Goal: Information Seeking & Learning: Find specific fact

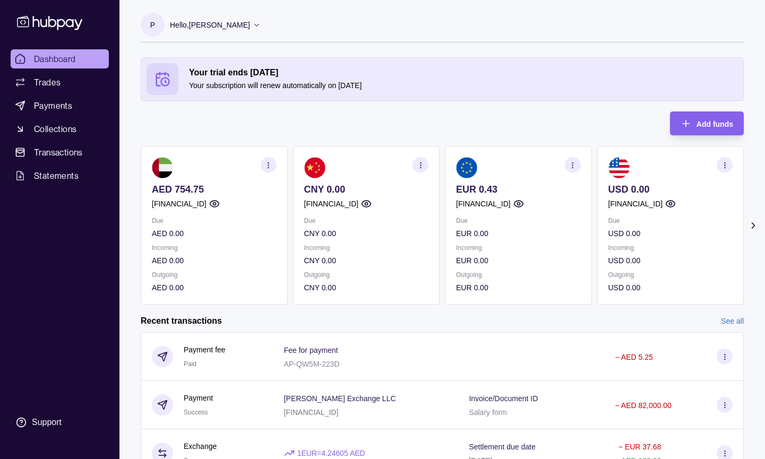
click at [727, 168] on icon "button" at bounding box center [725, 165] width 8 height 8
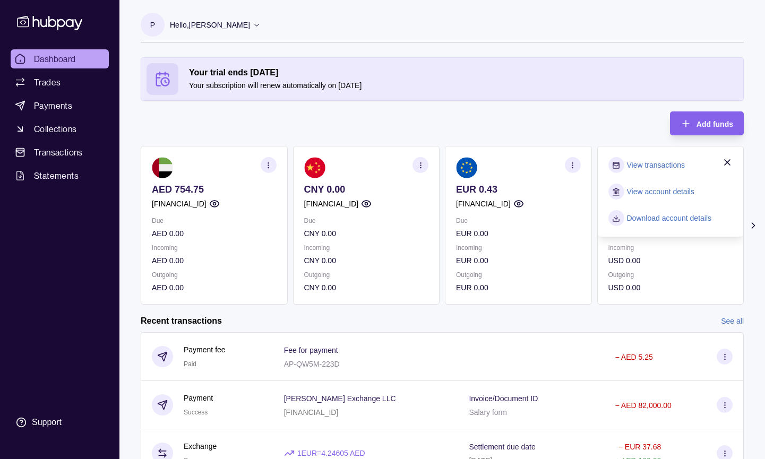
click at [663, 195] on link "View account details" at bounding box center [660, 192] width 67 height 12
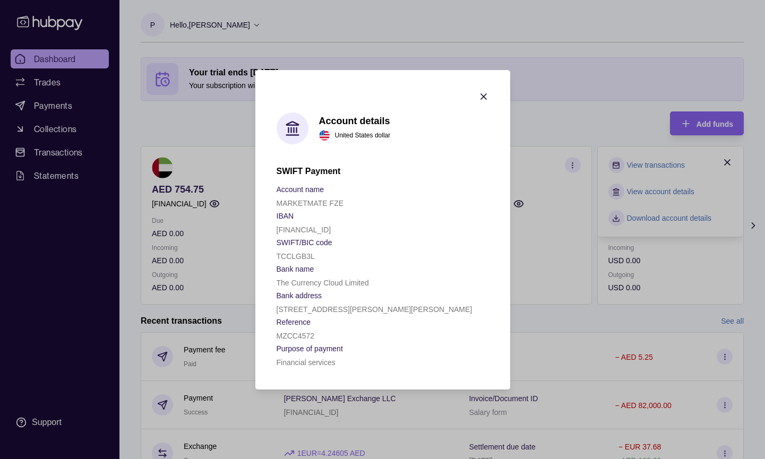
click at [480, 99] on icon "button" at bounding box center [483, 96] width 11 height 11
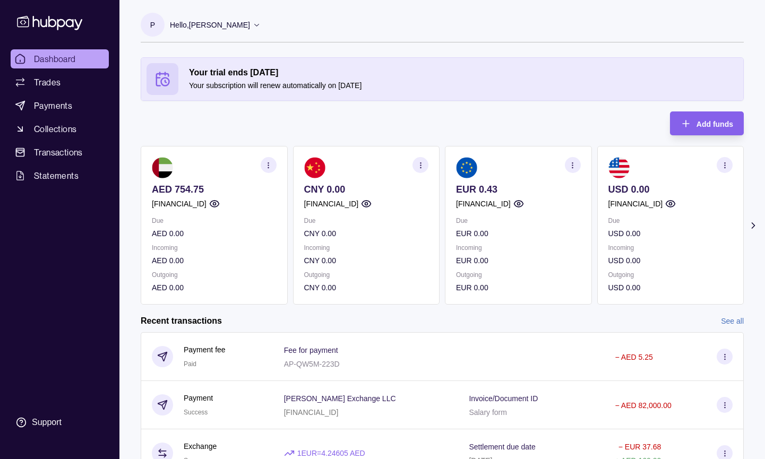
click at [266, 165] on icon "button" at bounding box center [268, 165] width 8 height 8
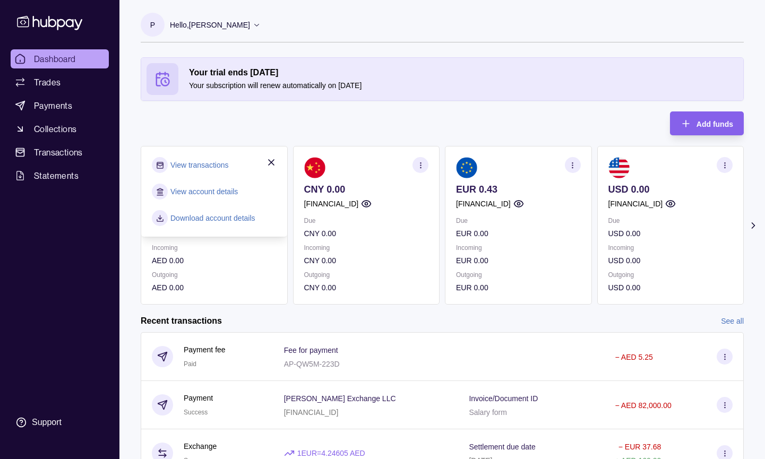
click at [220, 189] on link "View account details" at bounding box center [203, 192] width 67 height 12
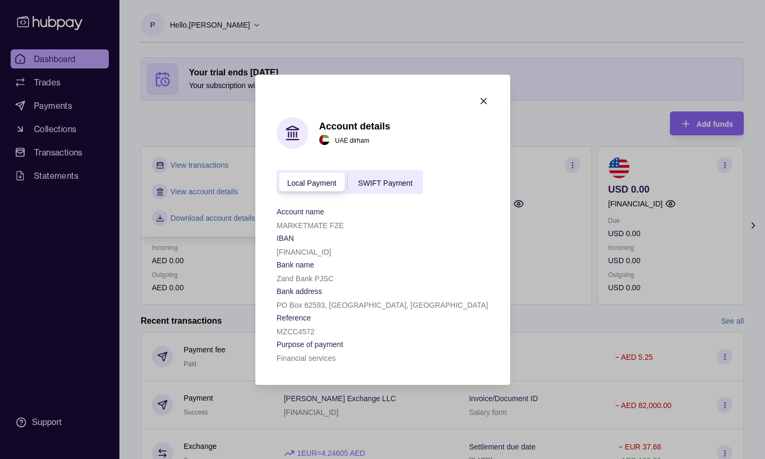
click at [481, 98] on icon "button" at bounding box center [483, 100] width 5 height 5
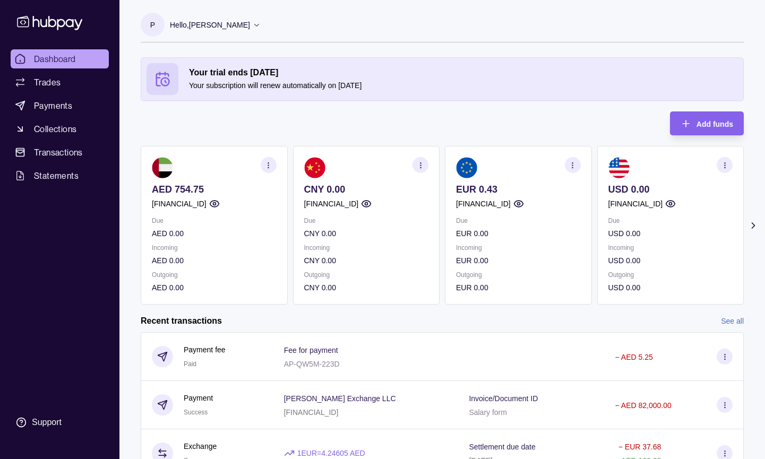
click at [265, 160] on section "button" at bounding box center [269, 165] width 16 height 16
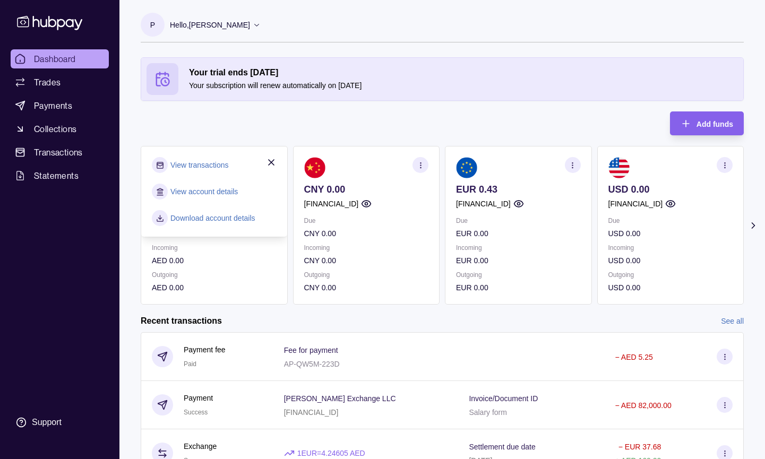
click at [201, 218] on link "Download account details" at bounding box center [212, 218] width 85 height 12
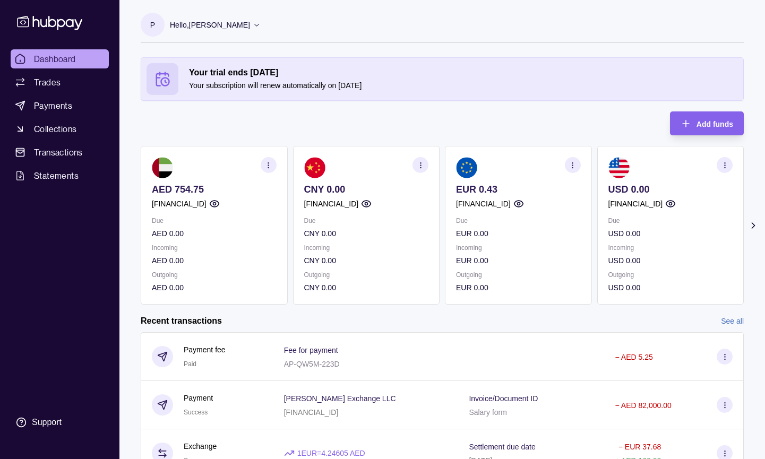
click at [726, 164] on icon "button" at bounding box center [725, 165] width 8 height 8
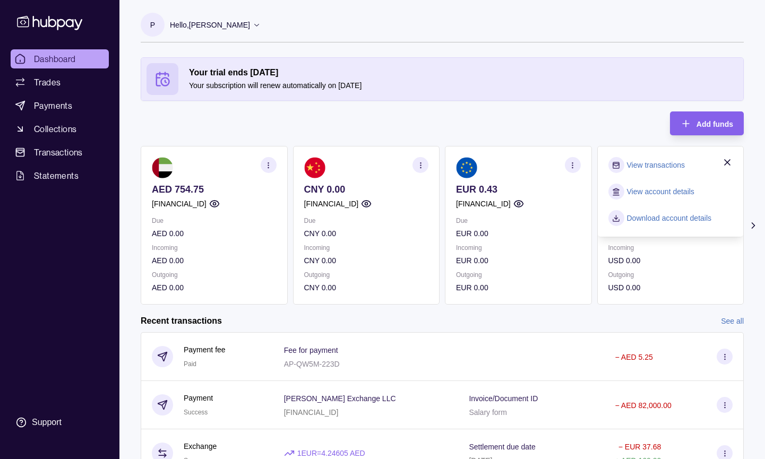
click at [662, 220] on link "Download account details" at bounding box center [669, 218] width 85 height 12
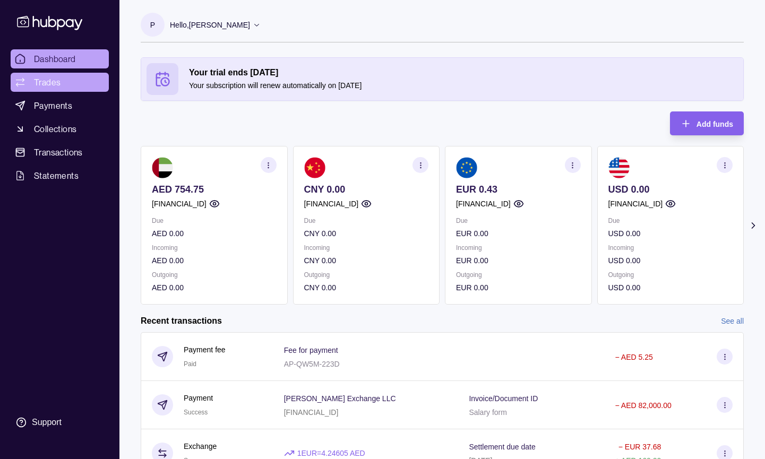
click at [58, 79] on span "Trades" at bounding box center [47, 82] width 27 height 13
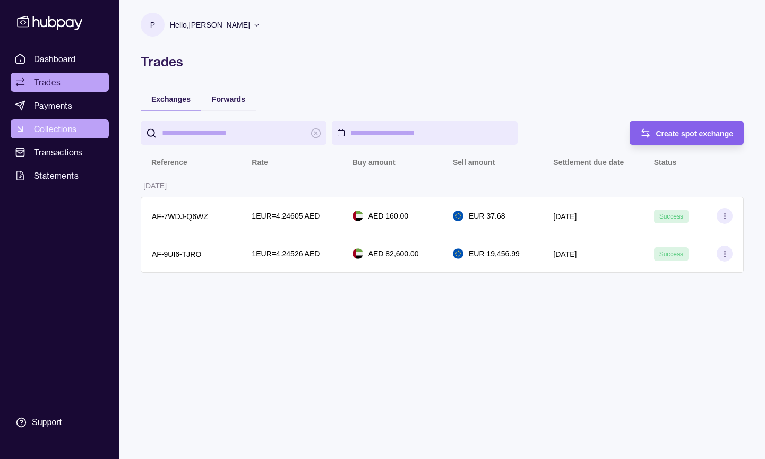
click at [61, 130] on span "Collections" at bounding box center [55, 129] width 42 height 13
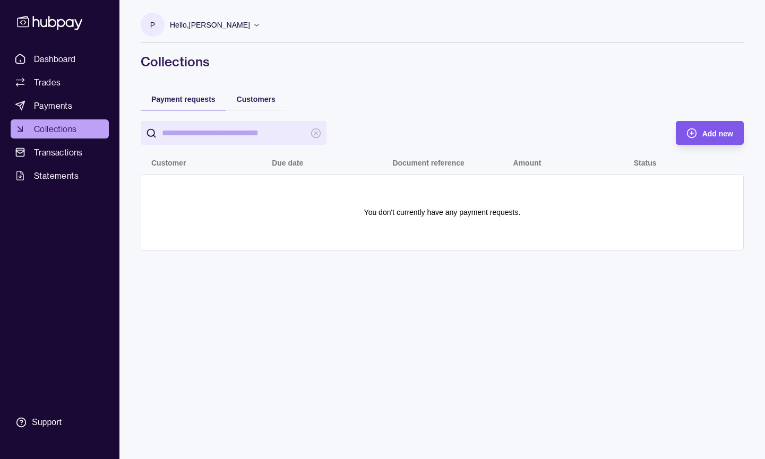
click at [703, 131] on span "Add new" at bounding box center [718, 134] width 31 height 8
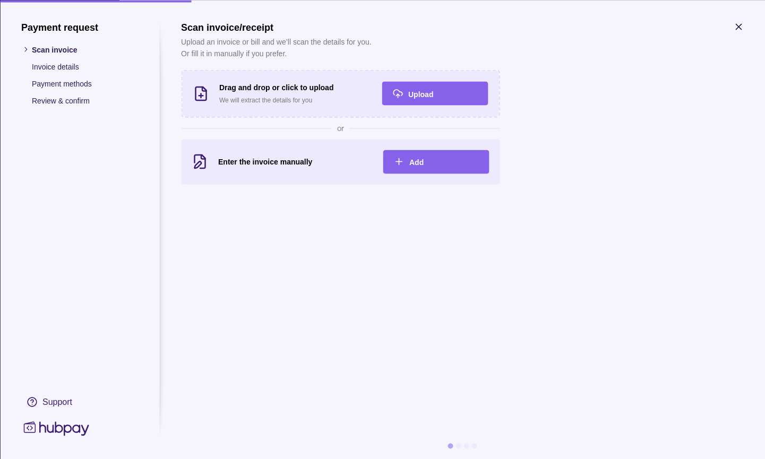
click at [46, 68] on p "Invoice details" at bounding box center [85, 67] width 106 height 12
click at [455, 445] on section at bounding box center [462, 445] width 563 height 5
click at [739, 24] on icon "button" at bounding box center [738, 26] width 11 height 11
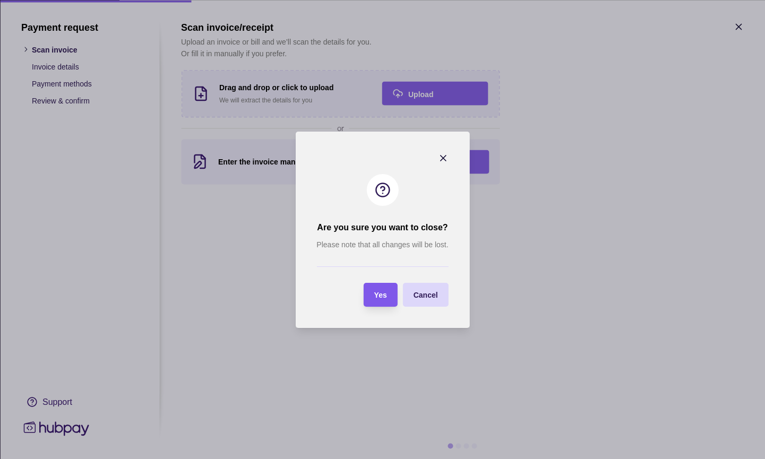
click at [375, 295] on span "Yes" at bounding box center [380, 295] width 13 height 8
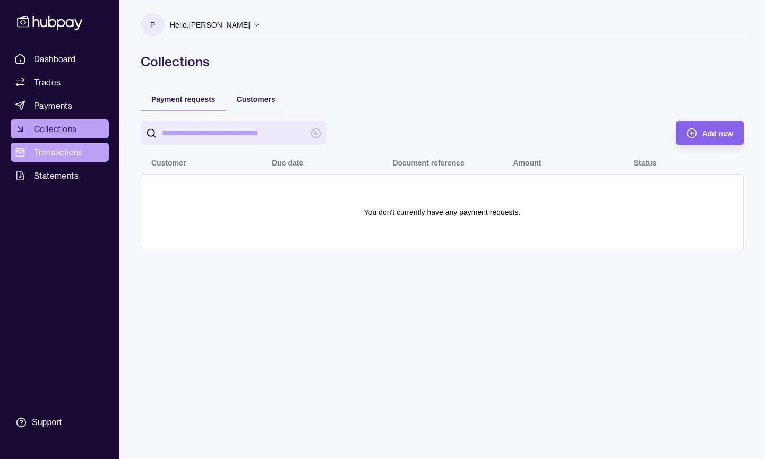
click at [57, 151] on span "Transactions" at bounding box center [58, 152] width 49 height 13
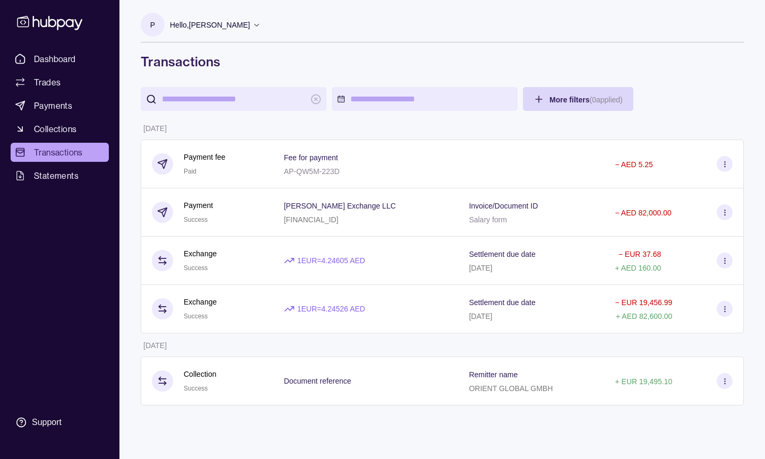
click at [250, 20] on p "Hello, [PERSON_NAME]" at bounding box center [210, 25] width 80 height 12
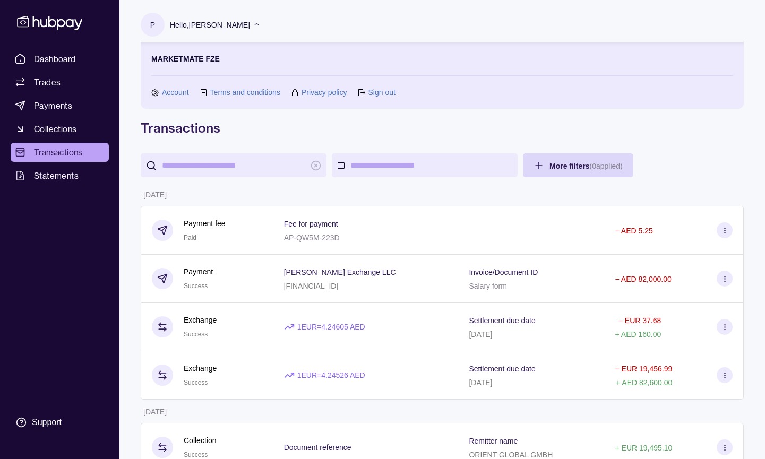
click at [172, 91] on link "Account" at bounding box center [175, 93] width 27 height 12
click at [176, 93] on link "Account" at bounding box center [175, 93] width 27 height 12
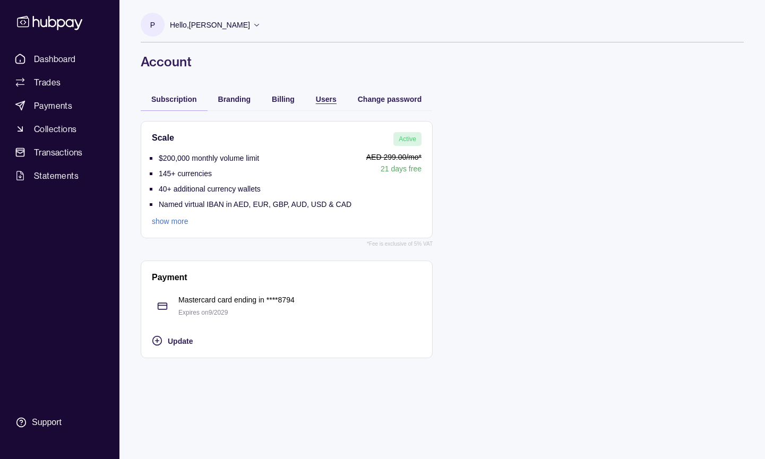
click at [326, 98] on span "Users" at bounding box center [326, 99] width 21 height 8
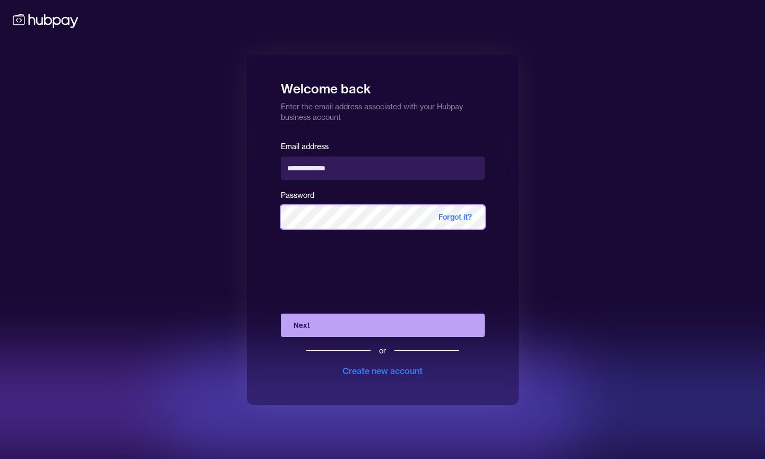
click at [382, 325] on button "Next" at bounding box center [383, 325] width 204 height 23
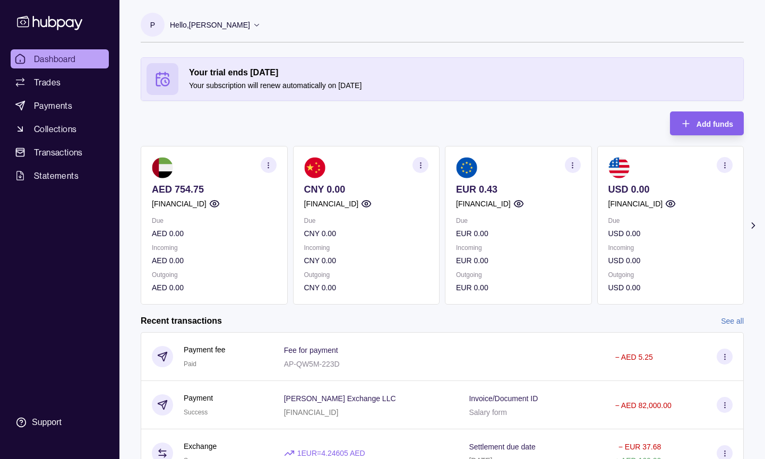
click at [672, 203] on circle "button" at bounding box center [671, 204] width 3 height 3
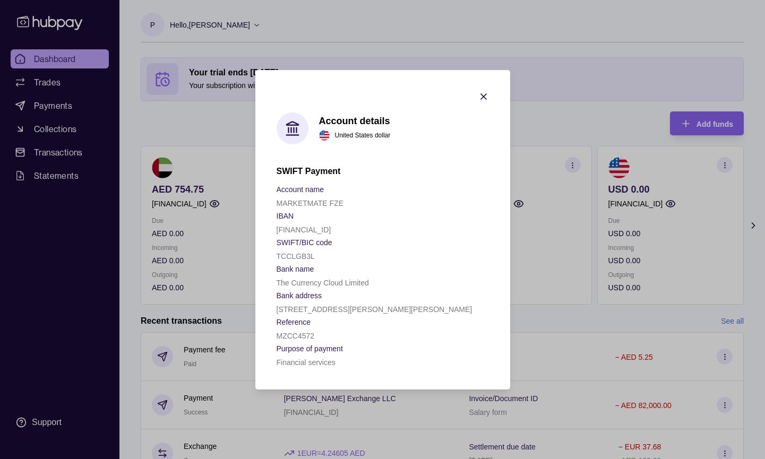
drag, startPoint x: 372, startPoint y: 229, endPoint x: 274, endPoint y: 227, distance: 98.3
click at [274, 227] on section "Account details United States dollar SWIFT Payment Account name MARKETMATE FZE …" at bounding box center [382, 230] width 255 height 320
copy p "[FINANCIAL_ID]"
click at [274, 227] on section "Account details United States dollar SWIFT Payment Account name MARKETMATE FZE …" at bounding box center [382, 230] width 255 height 320
drag, startPoint x: 278, startPoint y: 242, endPoint x: 337, endPoint y: 241, distance: 59.0
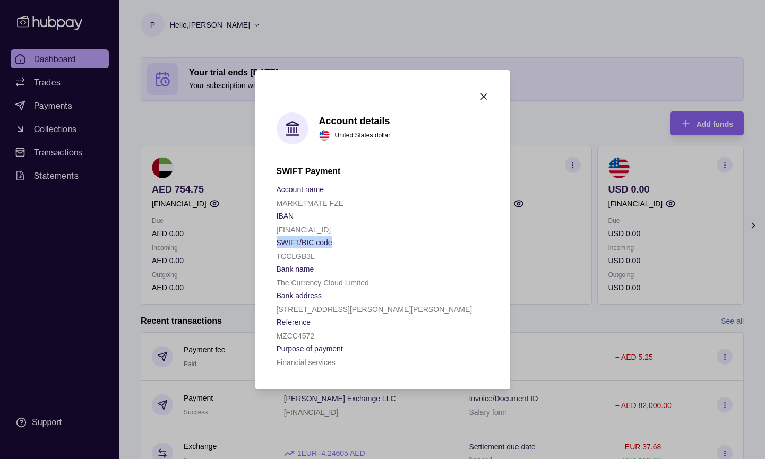
copy p "SWIFT/BIC code"
drag, startPoint x: 314, startPoint y: 257, endPoint x: 270, endPoint y: 257, distance: 44.1
click at [270, 257] on section "Account details United States dollar SWIFT Payment Account name MARKETMATE FZE …" at bounding box center [382, 230] width 255 height 320
copy p "TCCLGB3L"
drag, startPoint x: 369, startPoint y: 282, endPoint x: 277, endPoint y: 283, distance: 91.9
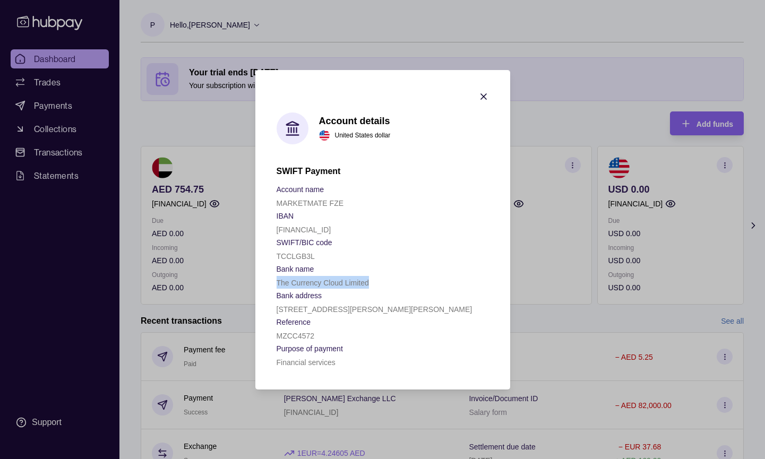
click at [276, 283] on section "Account details United States dollar SWIFT Payment Account name MARKETMATE FZE …" at bounding box center [382, 230] width 255 height 320
copy p "The Currency Cloud Limited"
click at [485, 96] on icon "button" at bounding box center [483, 96] width 11 height 11
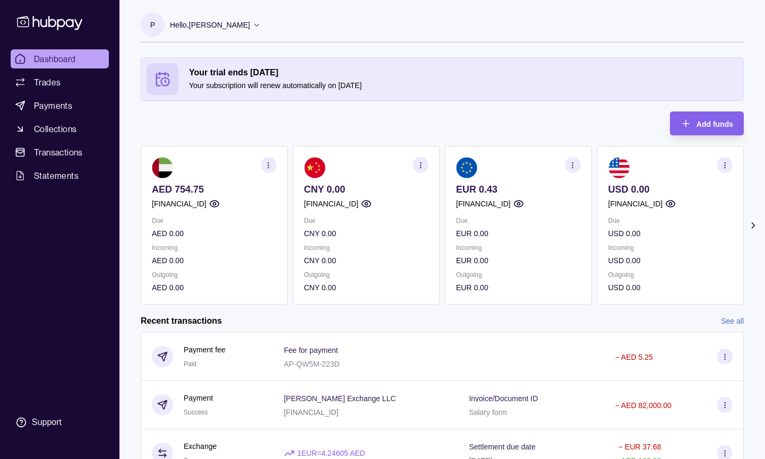
click at [216, 205] on circle "button" at bounding box center [214, 204] width 3 height 3
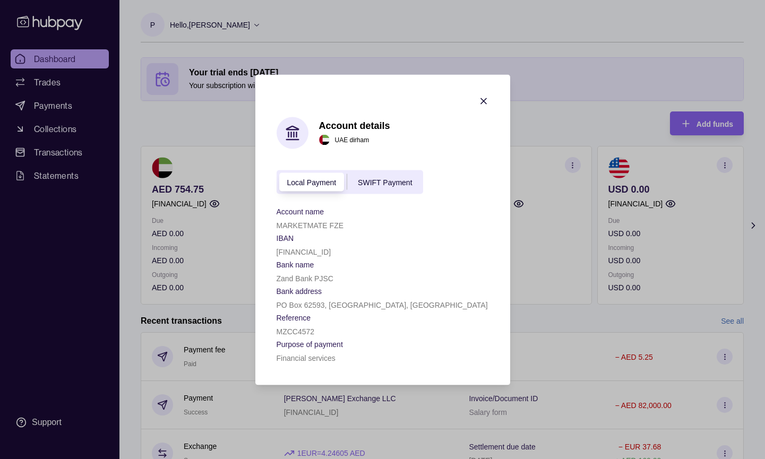
drag, startPoint x: 373, startPoint y: 251, endPoint x: 265, endPoint y: 250, distance: 108.3
click at [265, 250] on section "Account details [GEOGRAPHIC_DATA] dirham Local Payment SWIFT Payment Account na…" at bounding box center [382, 229] width 255 height 311
copy p "[FINANCIAL_ID]"
click at [391, 179] on span "SWIFT Payment" at bounding box center [385, 182] width 54 height 8
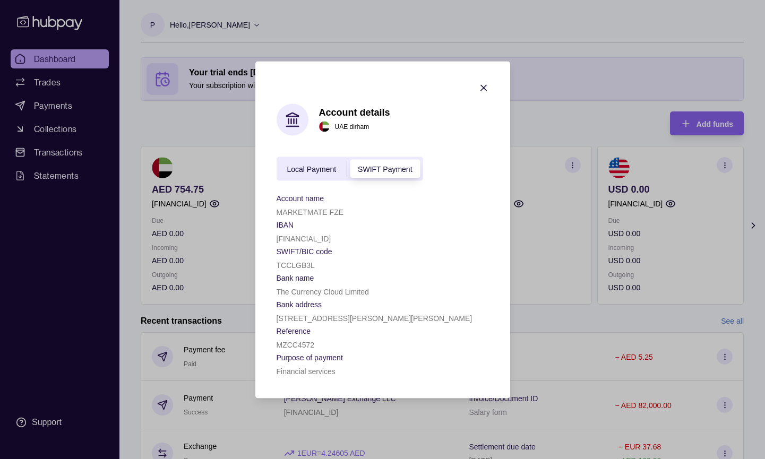
click at [307, 174] on div "Local Payment" at bounding box center [312, 168] width 71 height 13
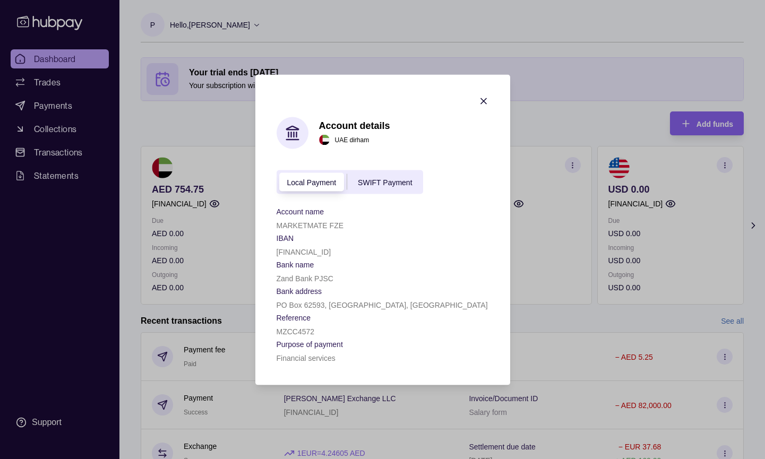
click at [376, 181] on span "SWIFT Payment" at bounding box center [385, 182] width 54 height 8
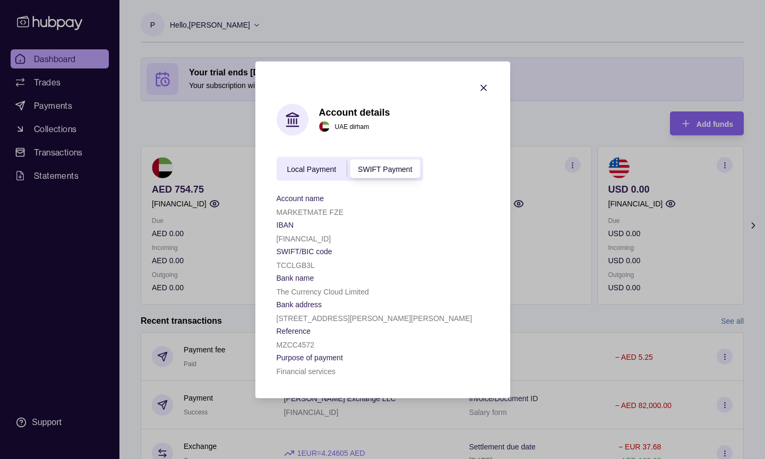
click at [329, 165] on span "Local Payment" at bounding box center [311, 169] width 49 height 8
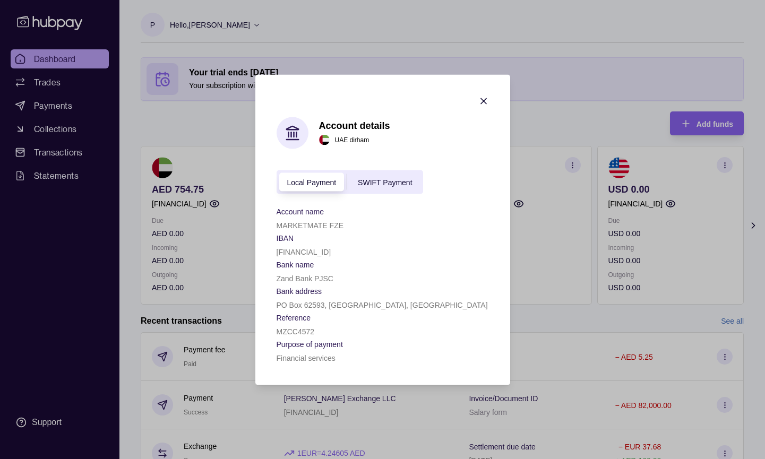
click at [386, 184] on span "SWIFT Payment" at bounding box center [385, 182] width 54 height 8
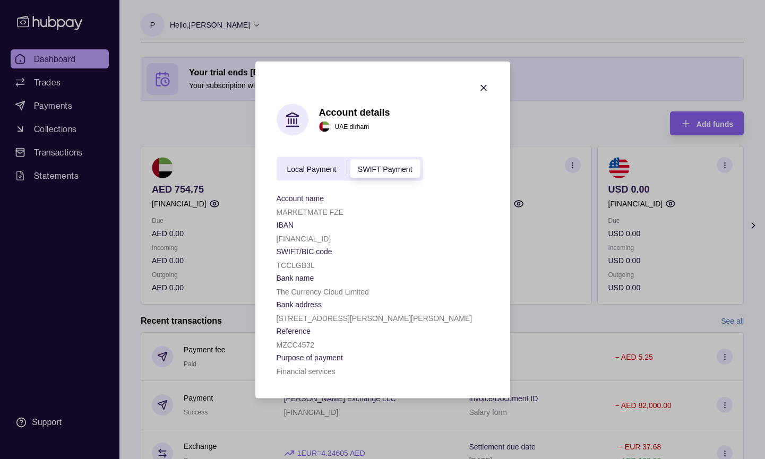
click at [318, 167] on span "Local Payment" at bounding box center [311, 169] width 49 height 8
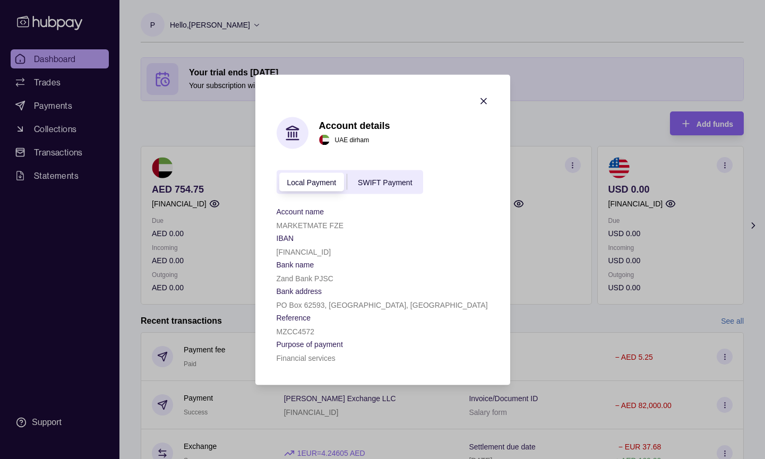
click at [485, 99] on icon "button" at bounding box center [483, 101] width 11 height 11
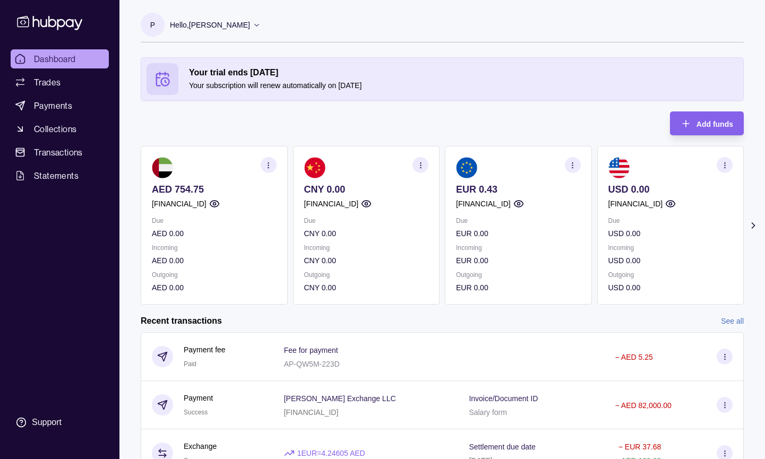
click at [269, 160] on section "button" at bounding box center [269, 165] width 16 height 16
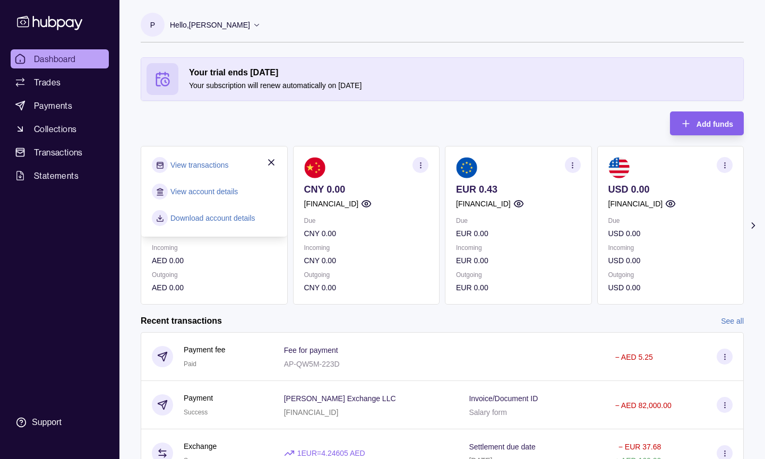
click at [235, 247] on p "Incoming" at bounding box center [214, 248] width 125 height 12
click at [238, 280] on p "Outgoing" at bounding box center [214, 275] width 125 height 12
click at [271, 161] on icon "button" at bounding box center [271, 162] width 11 height 11
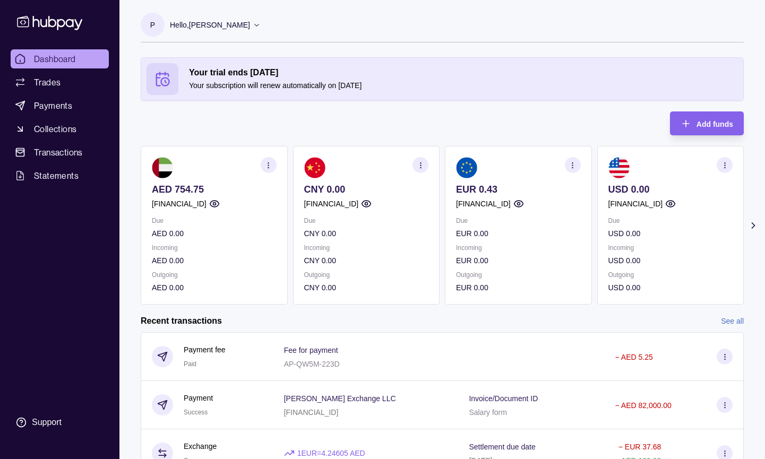
click at [220, 203] on icon "button" at bounding box center [214, 204] width 11 height 11
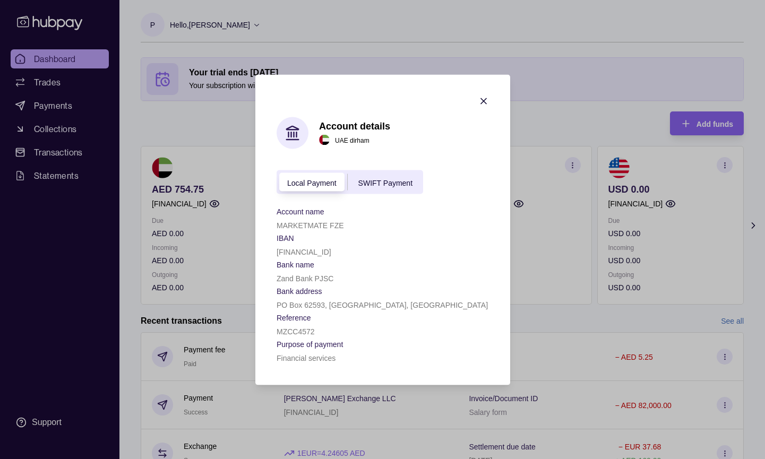
click at [483, 100] on icon "button" at bounding box center [483, 100] width 5 height 5
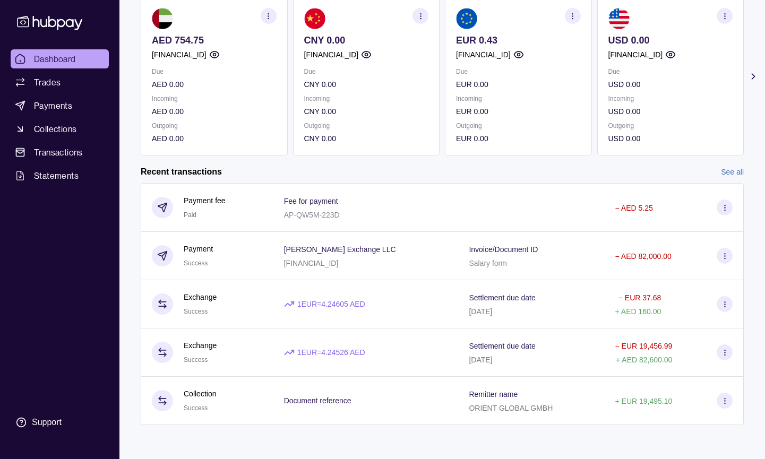
scroll to position [149, 0]
click at [48, 84] on span "Trades" at bounding box center [47, 82] width 27 height 13
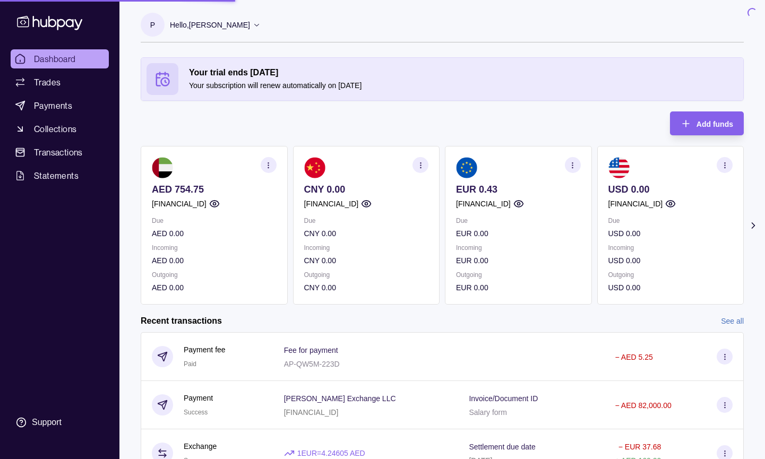
scroll to position [0, 0]
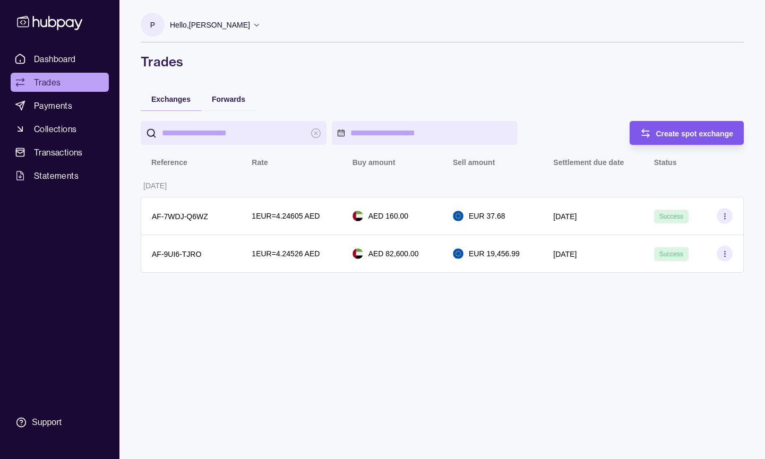
click at [674, 133] on span "Create spot exchange" at bounding box center [695, 134] width 78 height 8
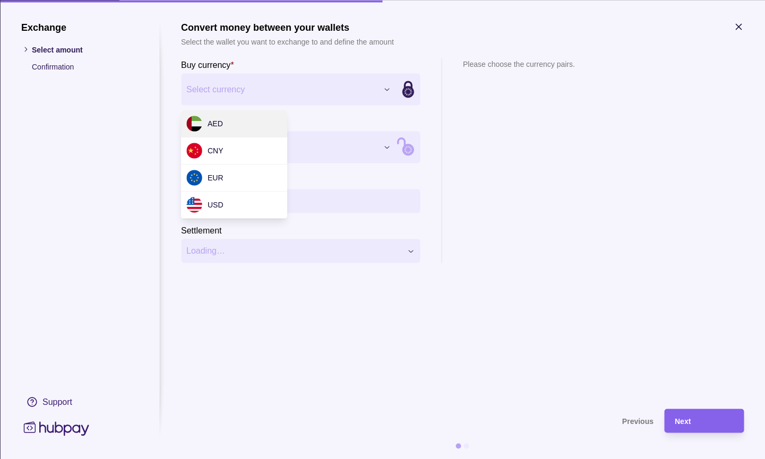
click at [292, 459] on div "Exchange Select amount Confirmation Support Convert money between your wallets …" at bounding box center [382, 459] width 765 height 0
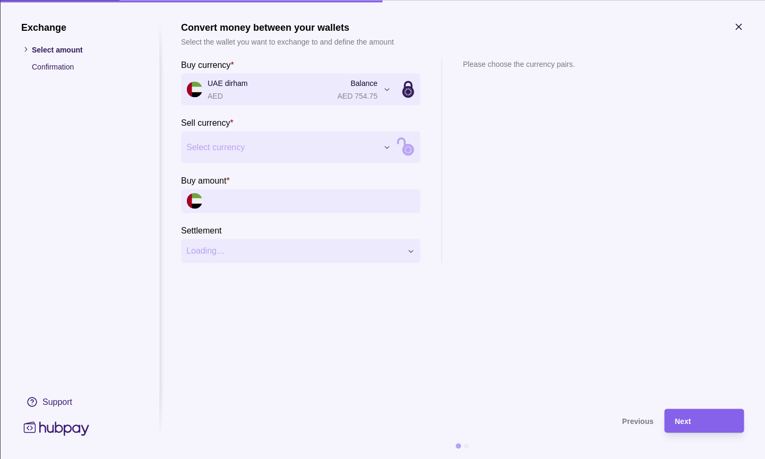
click at [248, 459] on div "Exchange Select amount Confirmation Support Convert money between your wallets …" at bounding box center [382, 459] width 765 height 0
